Goal: Find contact information: Find contact information

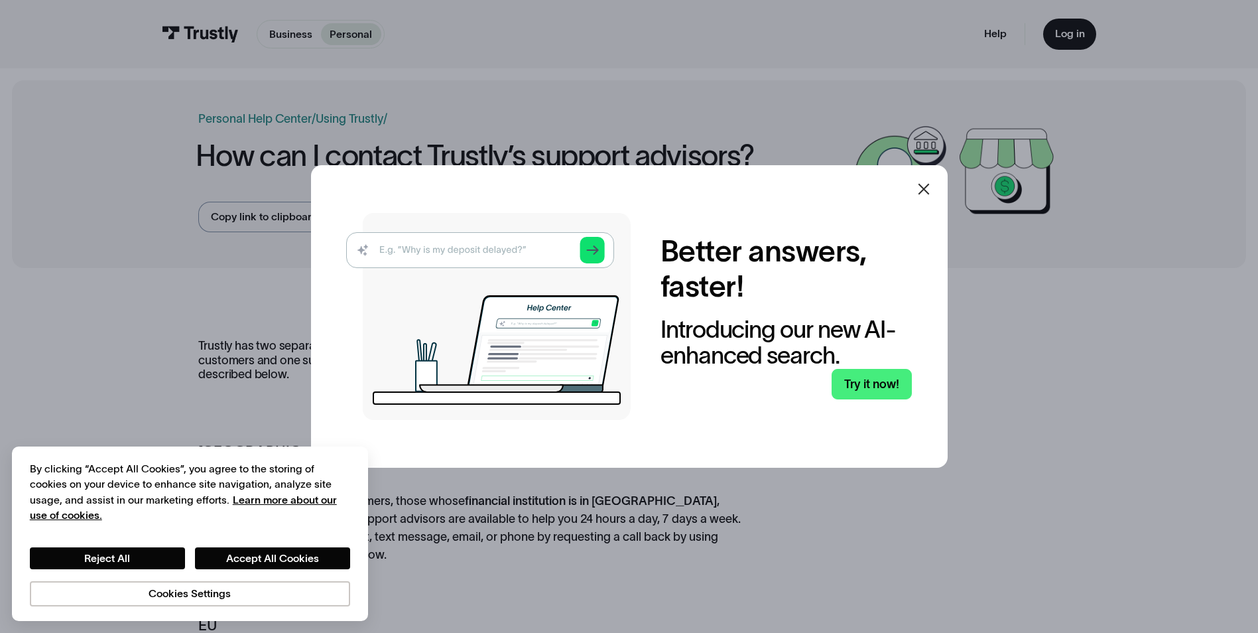
click at [929, 193] on icon at bounding box center [924, 189] width 16 height 16
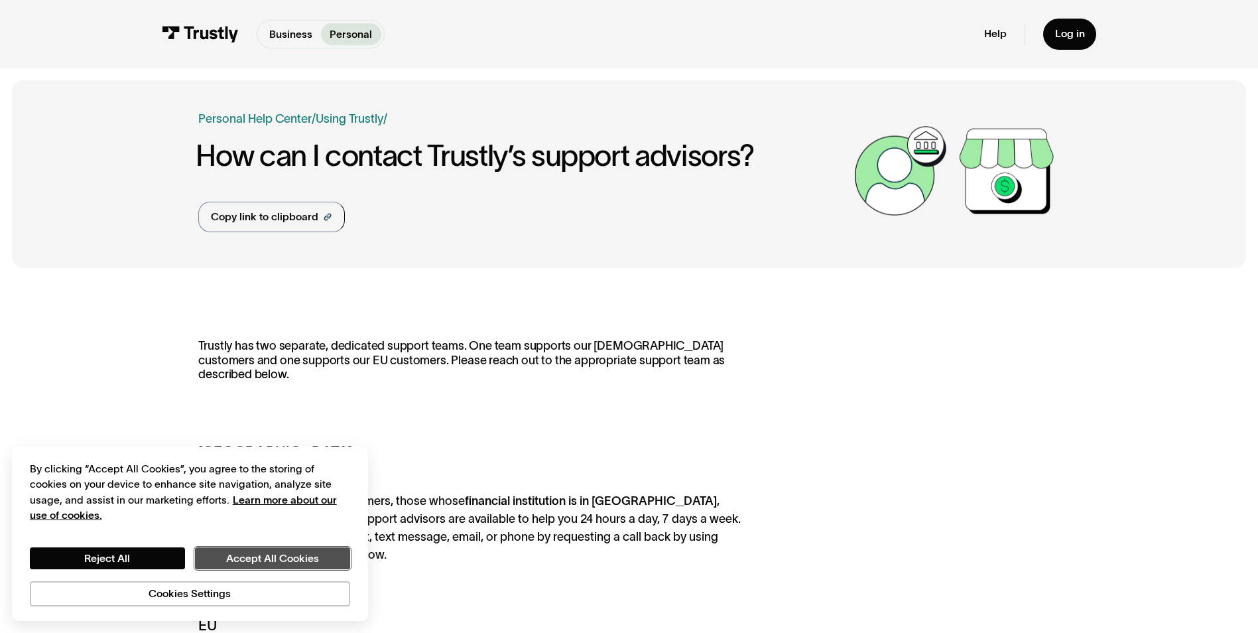
click at [310, 551] on button "Accept All Cookies" at bounding box center [272, 558] width 155 height 23
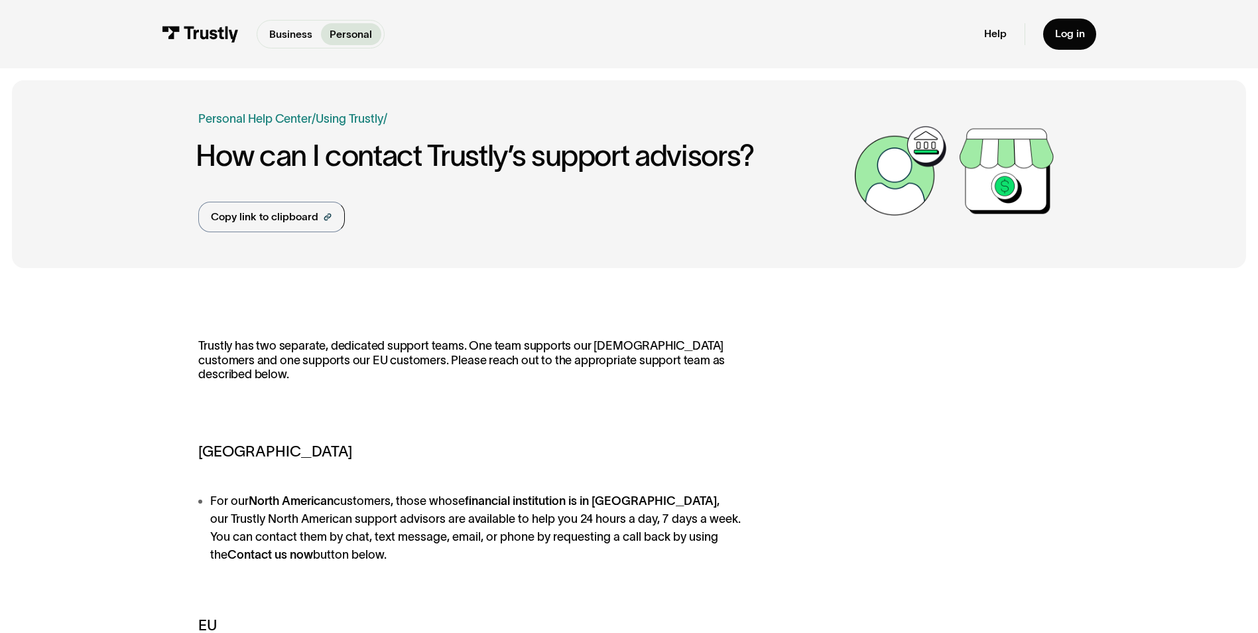
click at [545, 163] on h1 "How can I contact Trustly’s support advisors?" at bounding box center [521, 155] width 651 height 33
